Goal: Transaction & Acquisition: Purchase product/service

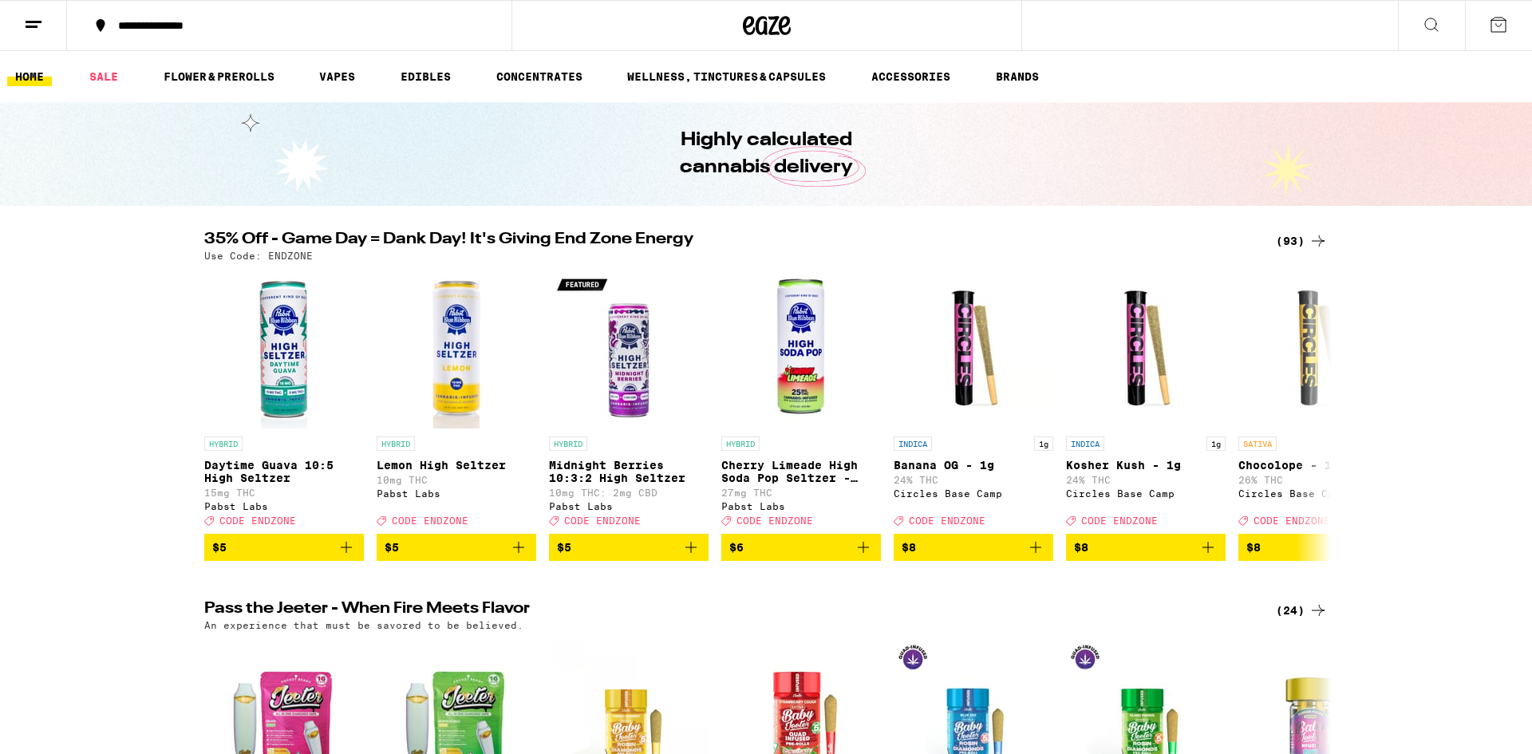
click at [41, 16] on icon at bounding box center [33, 24] width 19 height 19
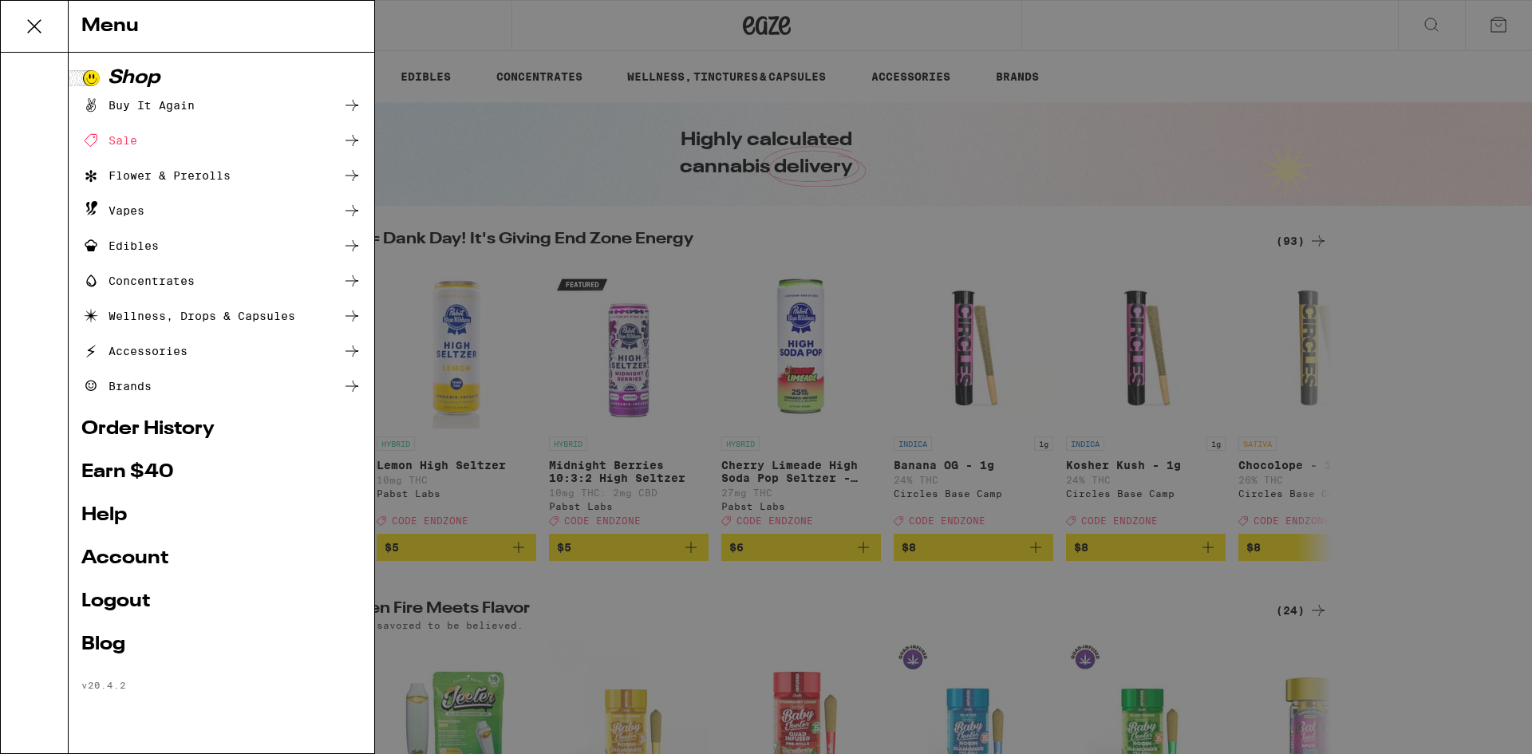
click at [148, 424] on link "Order History" at bounding box center [221, 429] width 280 height 19
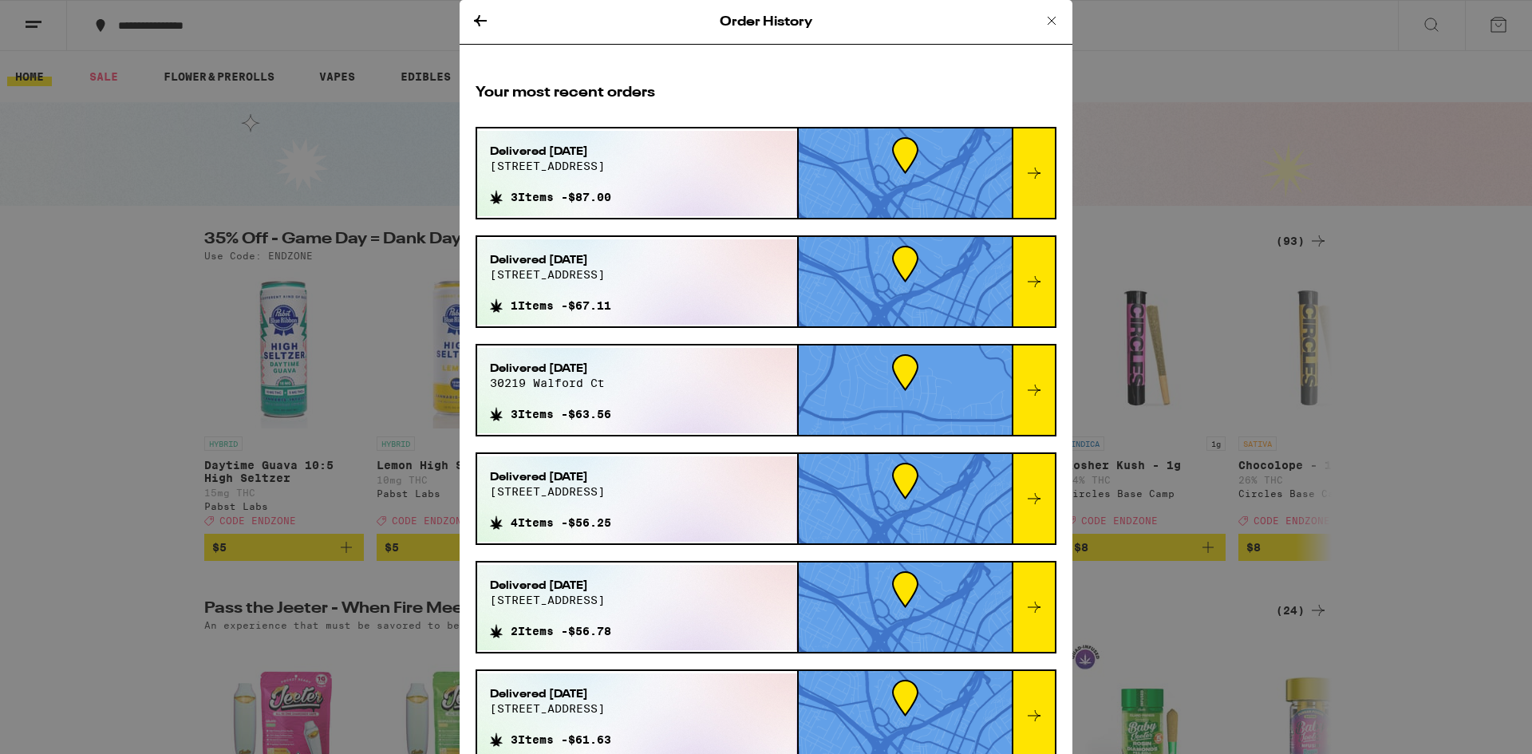
click at [1049, 22] on icon at bounding box center [1052, 21] width 8 height 8
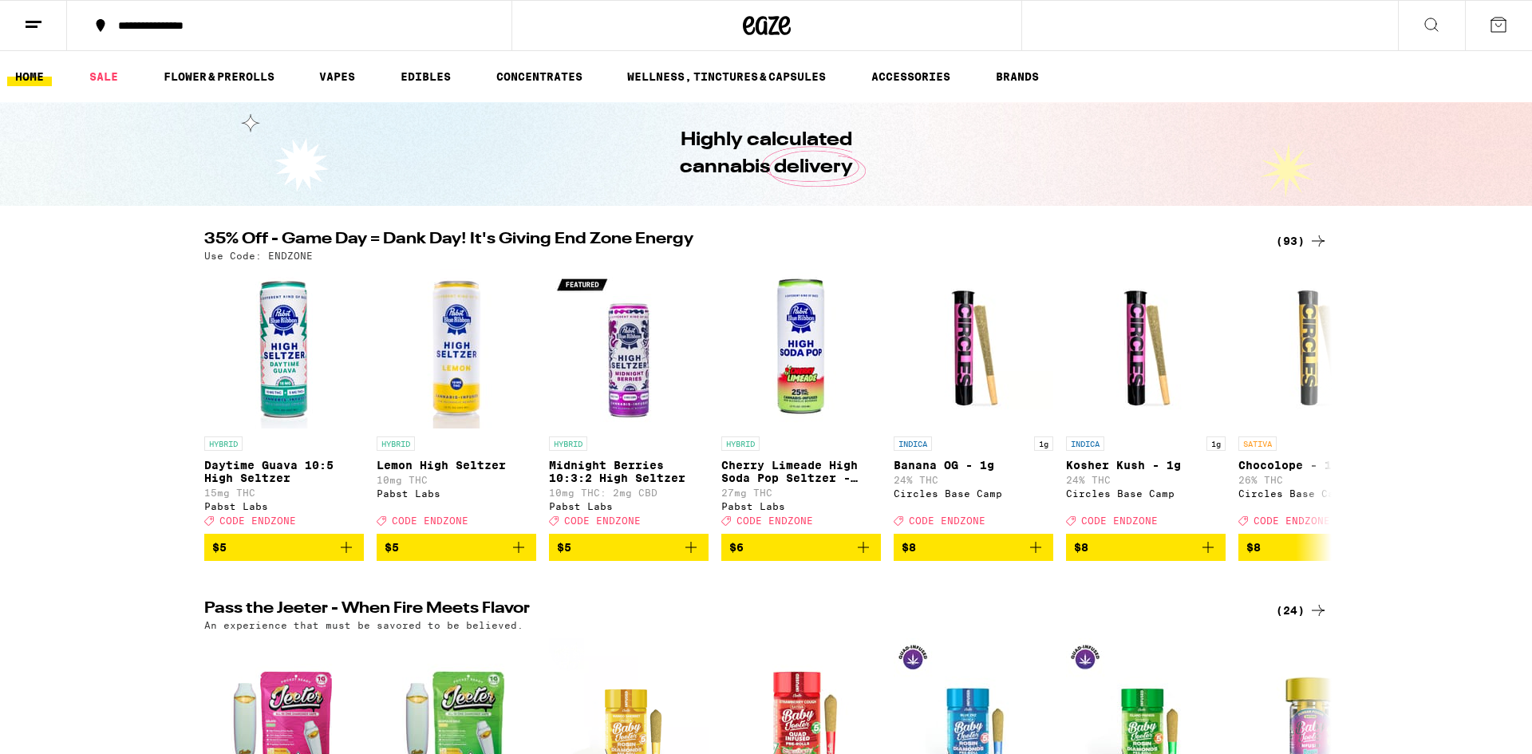
click at [1292, 239] on div "(93)" at bounding box center [1302, 240] width 52 height 19
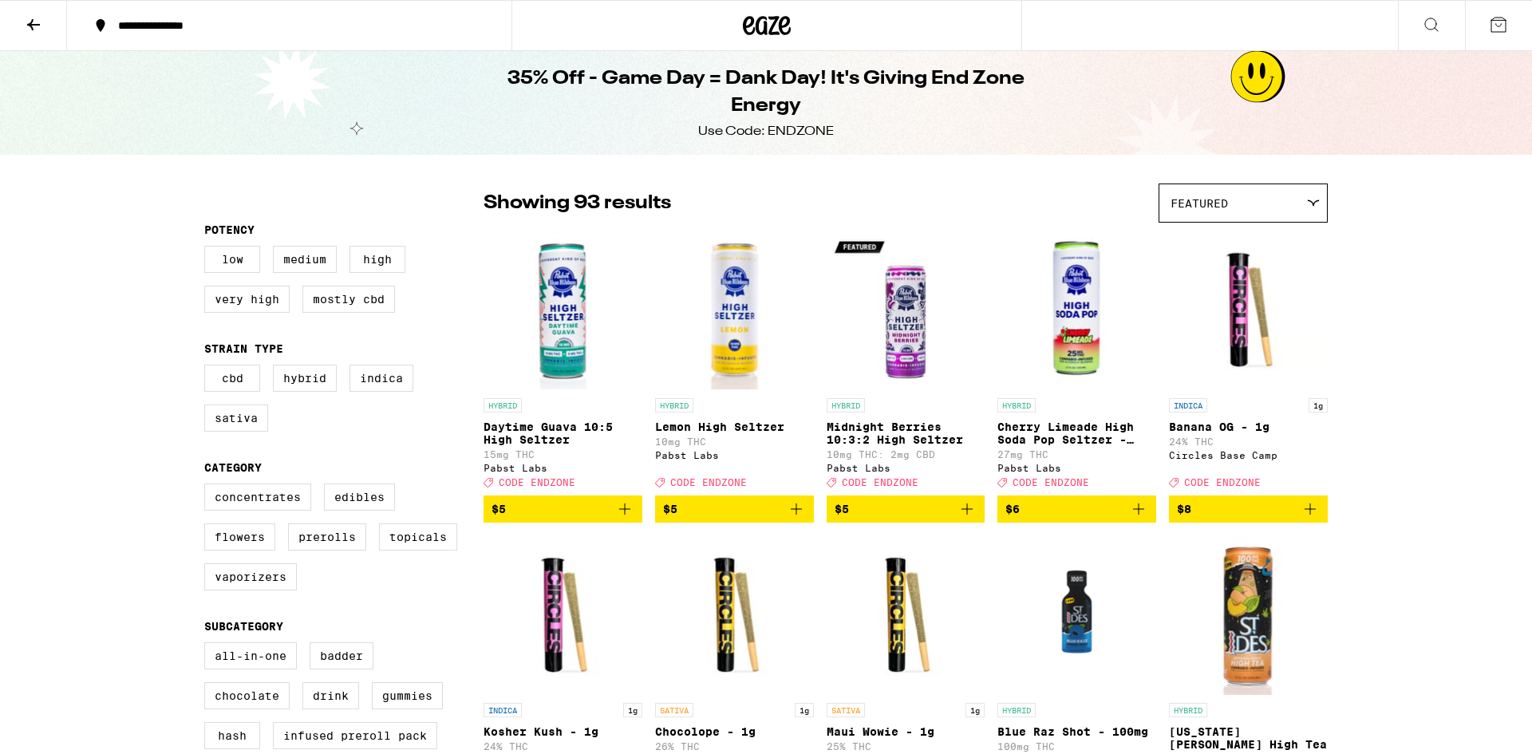
click at [1219, 213] on div "Featured" at bounding box center [1244, 203] width 168 height 38
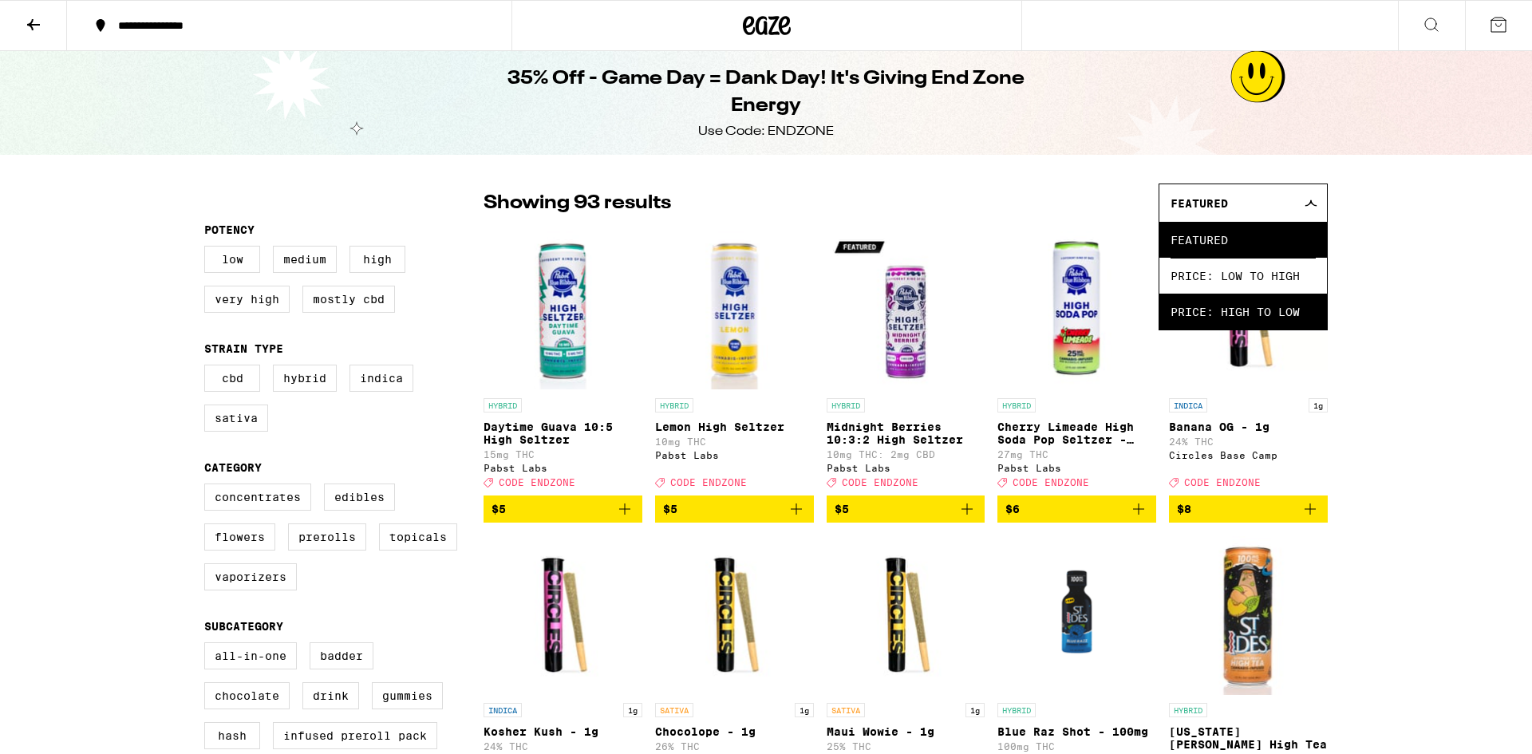
click at [1232, 311] on span "Price: High to Low" at bounding box center [1243, 312] width 145 height 36
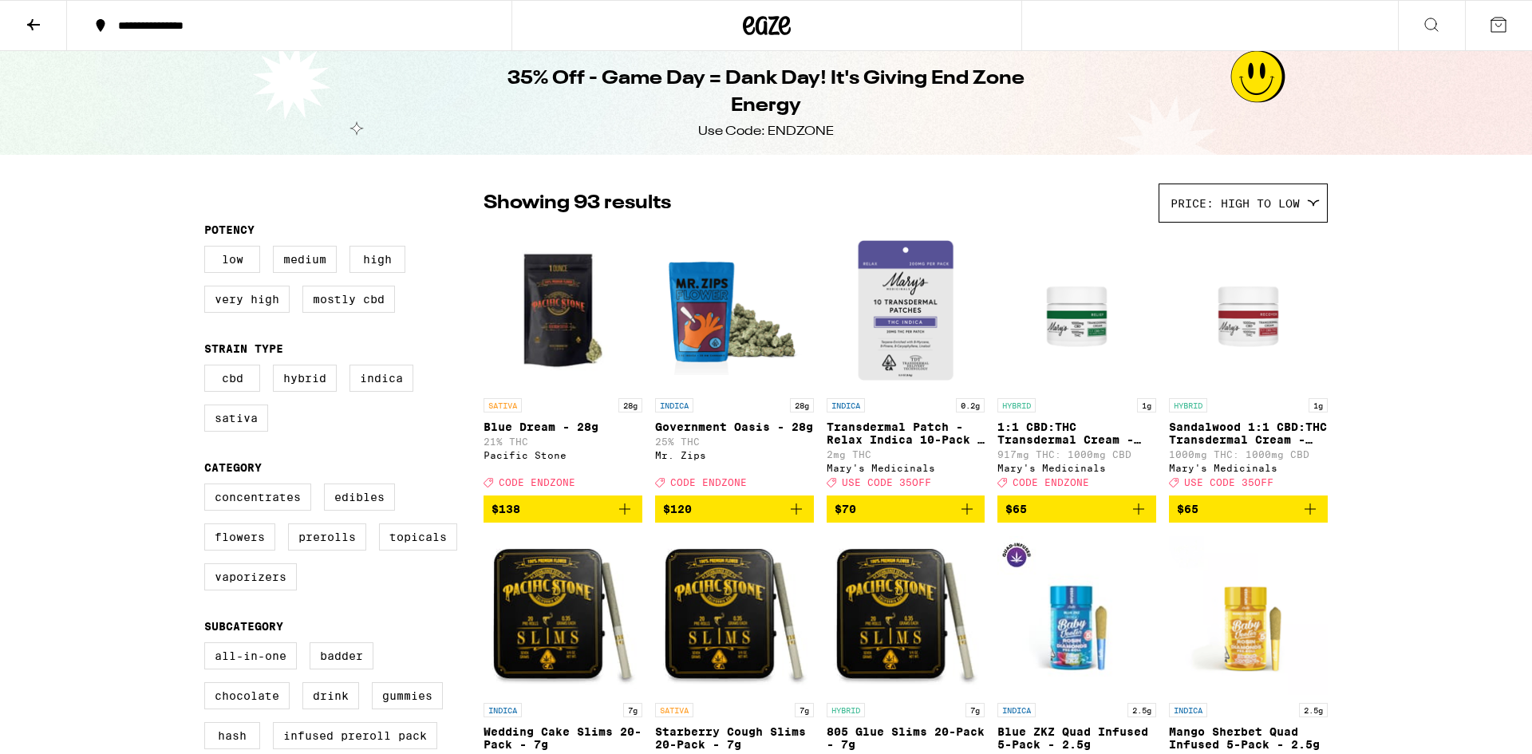
click at [1239, 217] on div "Price: High to Low" at bounding box center [1244, 203] width 168 height 38
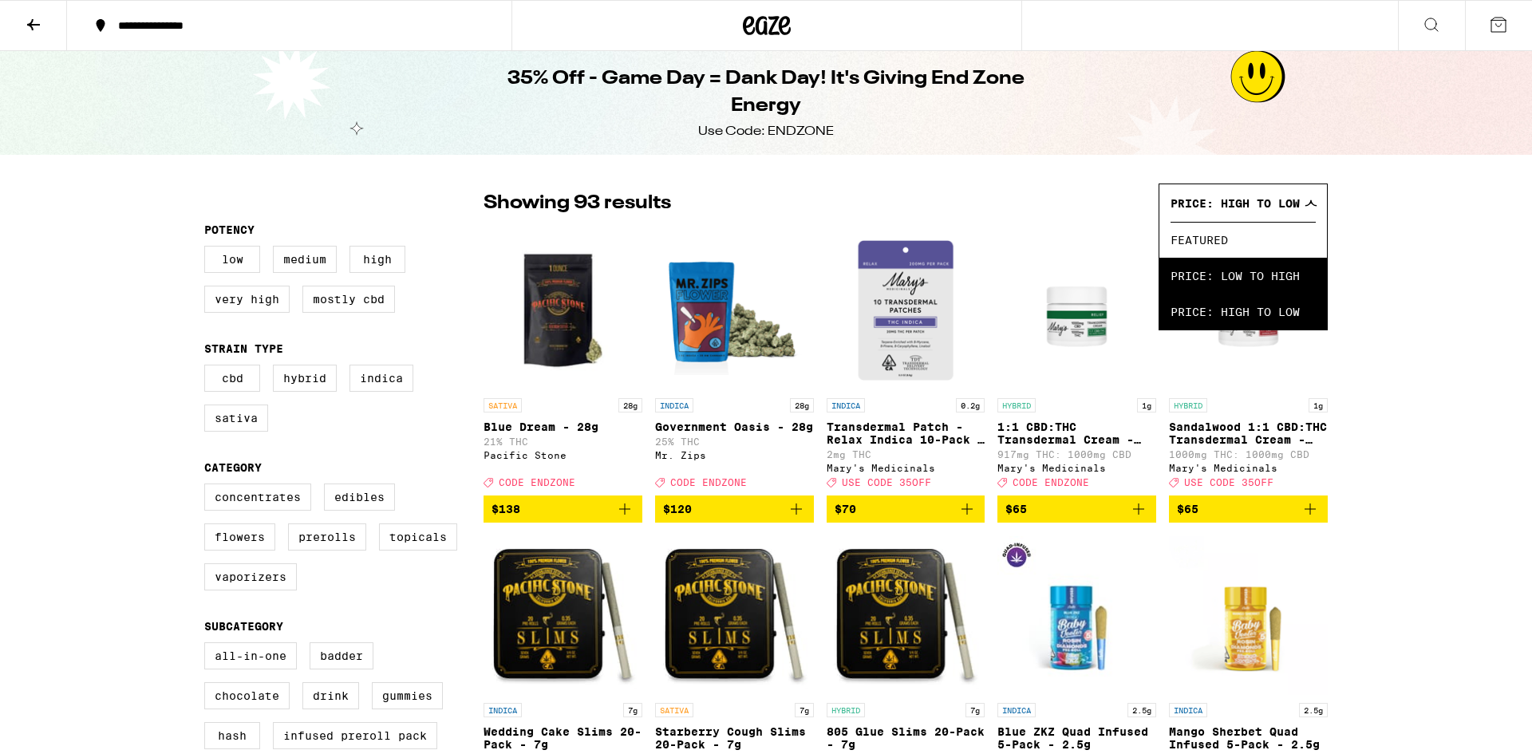
click at [1244, 267] on span "Price: Low to High" at bounding box center [1243, 276] width 145 height 36
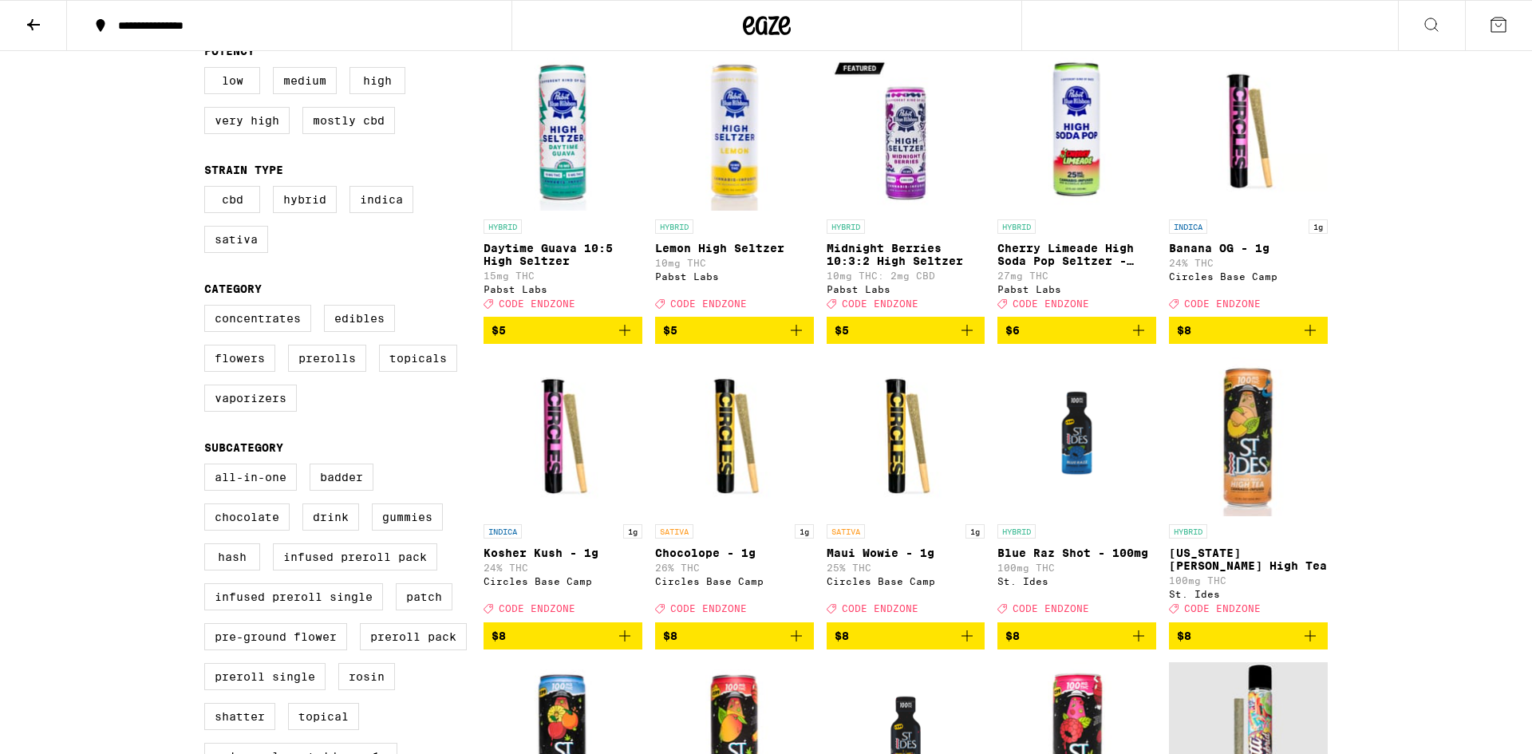
scroll to position [177, 0]
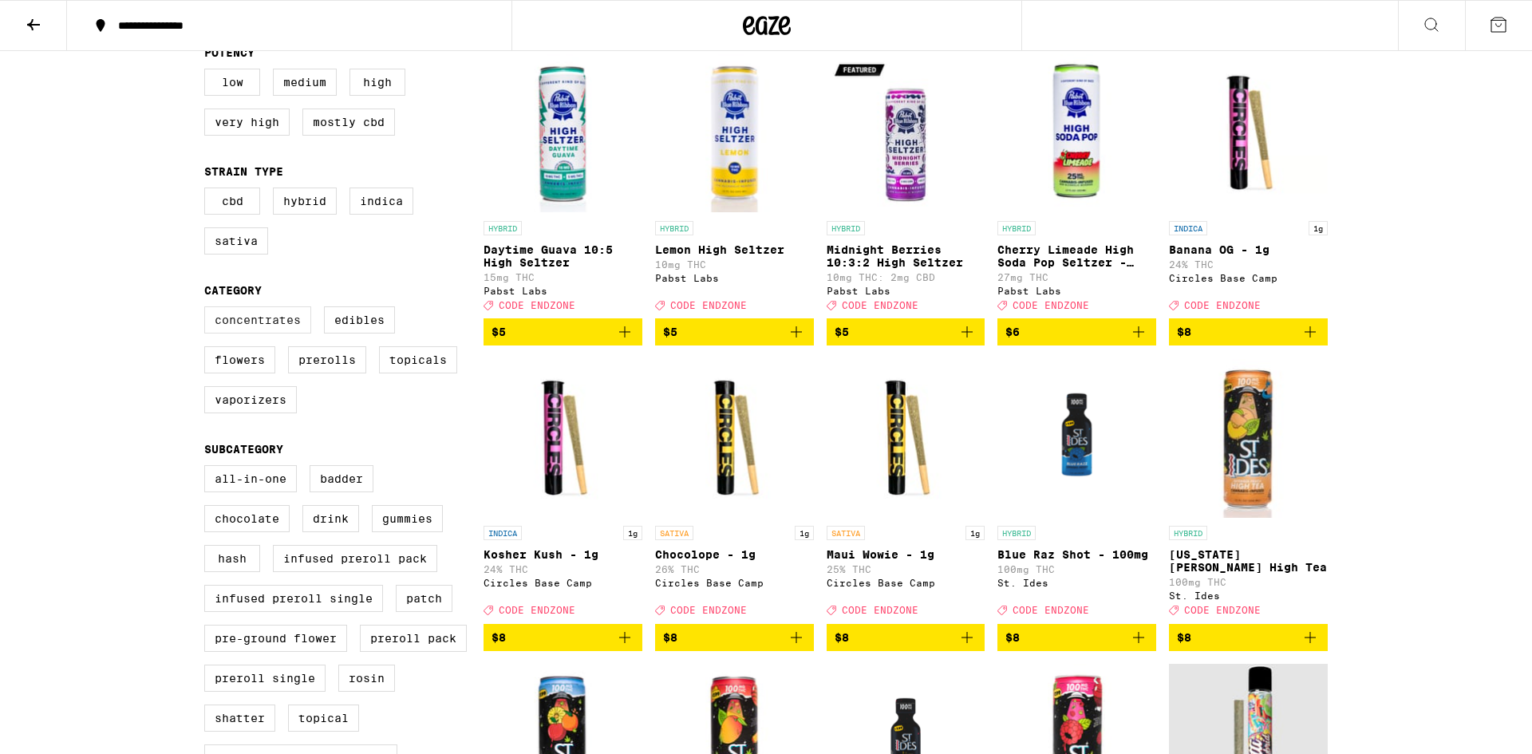
click at [255, 334] on label "Concentrates" at bounding box center [257, 319] width 107 height 27
click at [208, 310] on input "Concentrates" at bounding box center [207, 309] width 1 height 1
checkbox input "true"
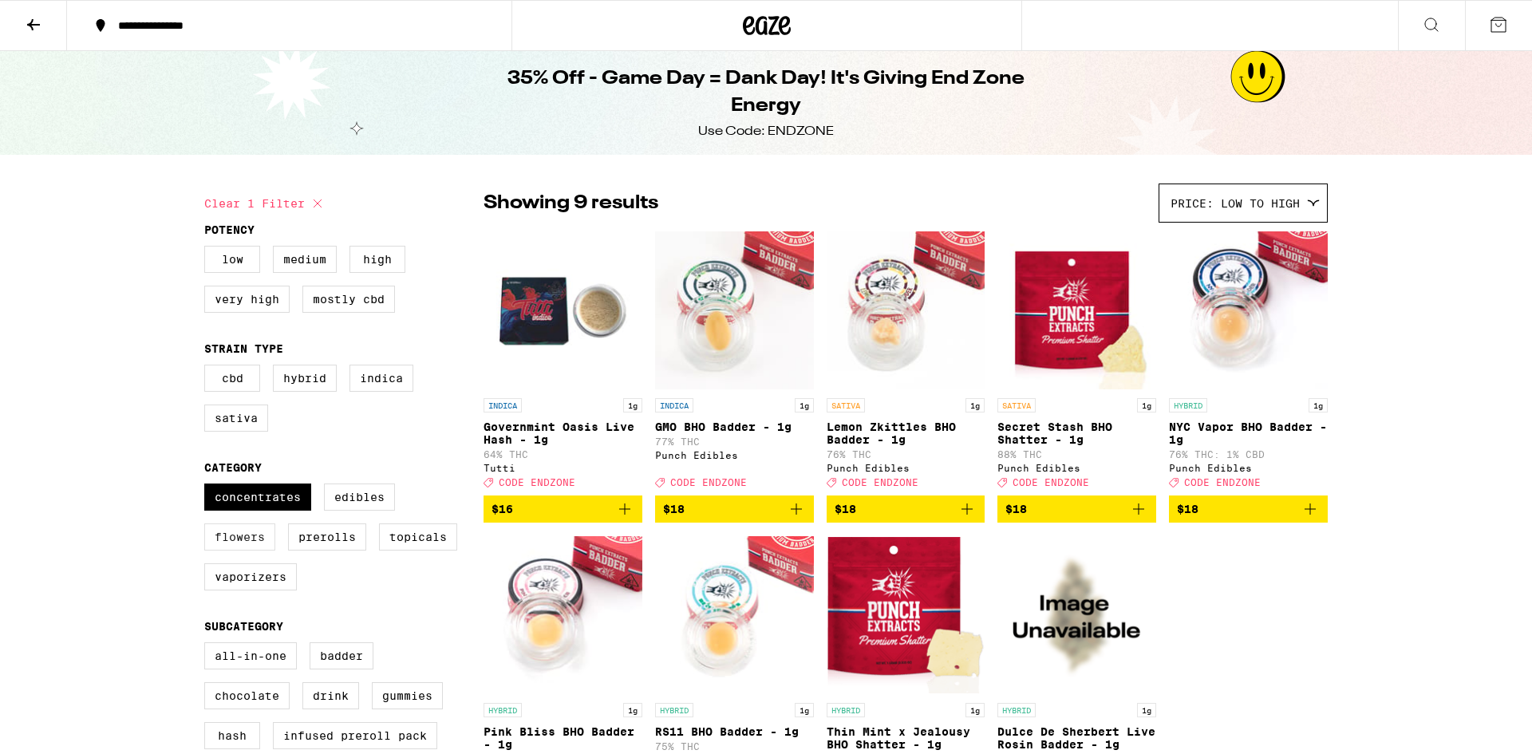
click at [247, 551] on label "Flowers" at bounding box center [239, 536] width 71 height 27
click at [208, 487] on input "Flowers" at bounding box center [207, 486] width 1 height 1
checkbox input "true"
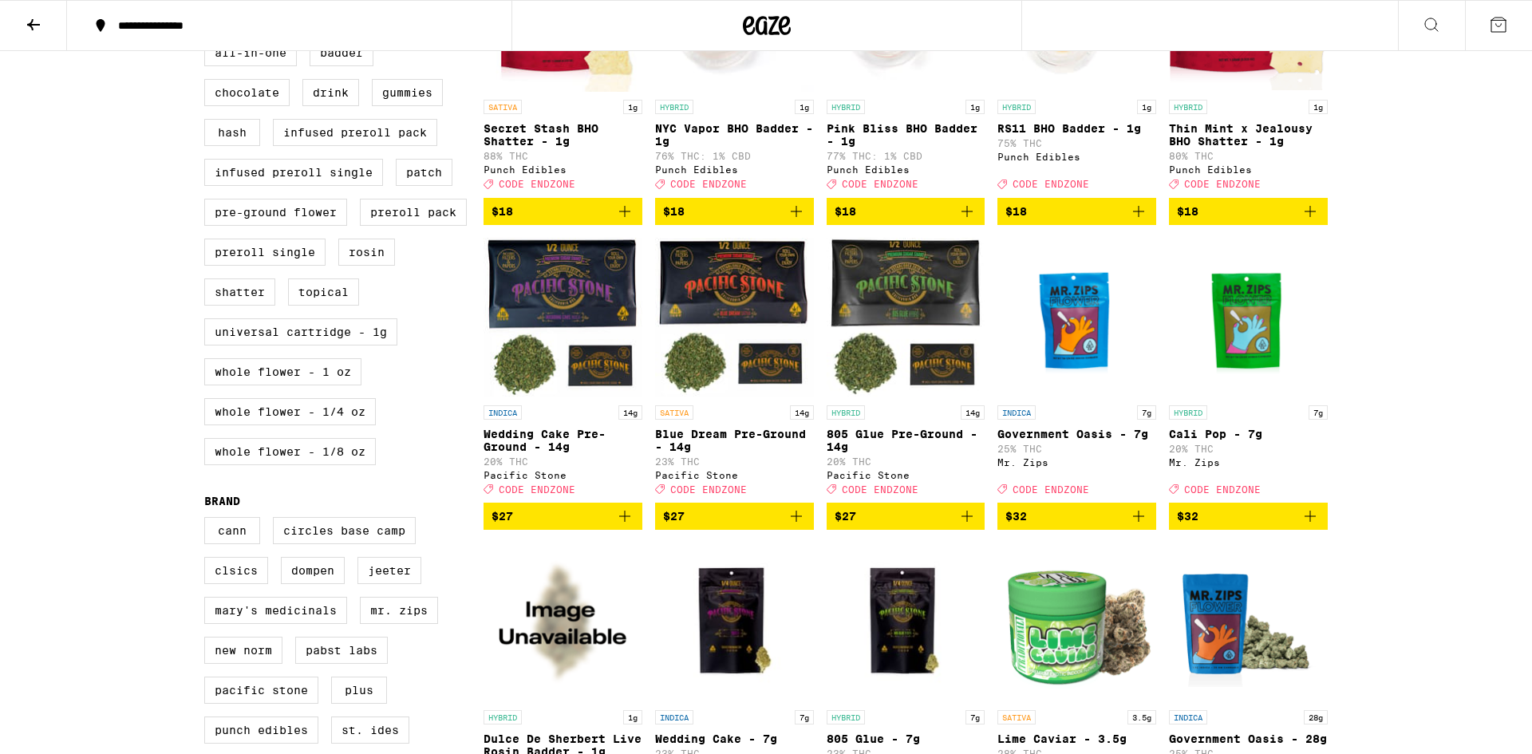
scroll to position [602, 0]
